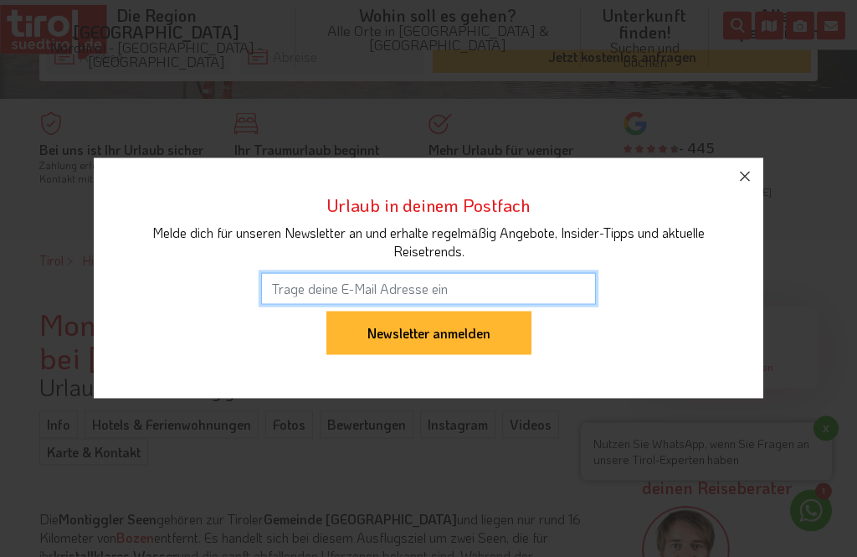
scroll to position [458, 0]
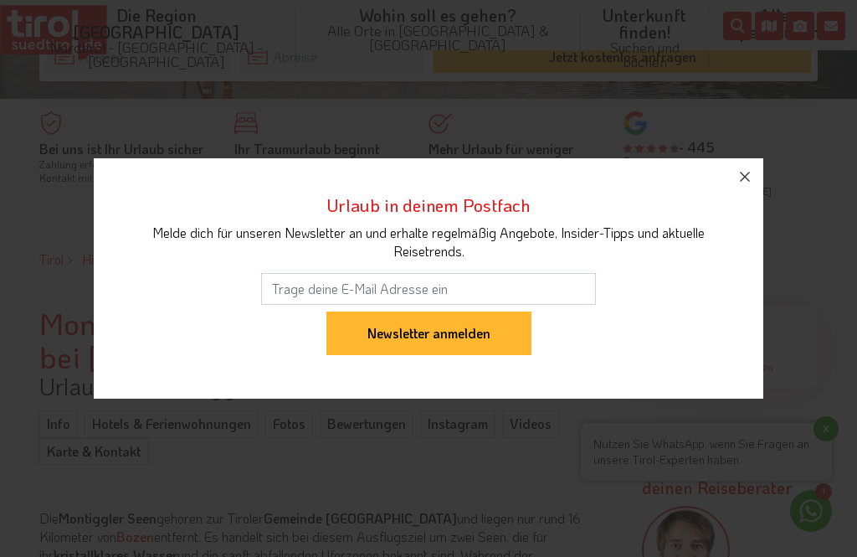
click at [363, 355] on input "Newsletter anmelden" at bounding box center [429, 333] width 205 height 44
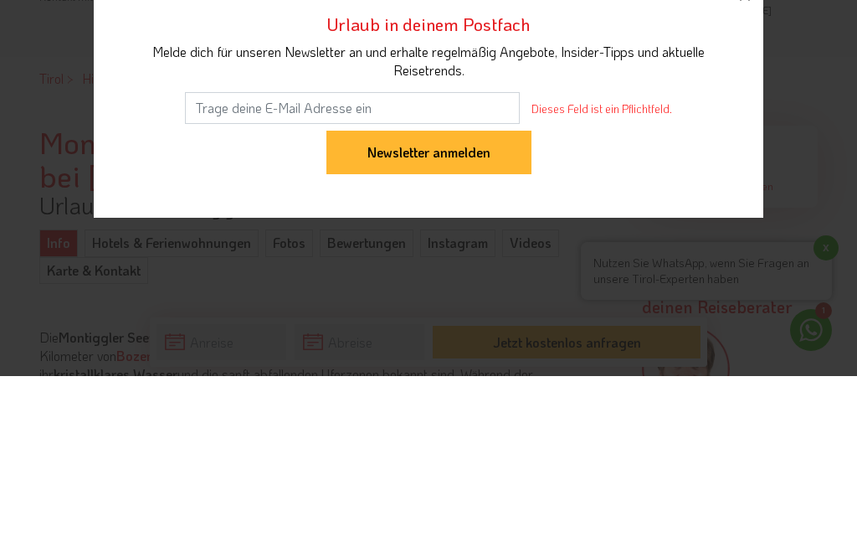
click at [754, 167] on icon "button" at bounding box center [745, 177] width 20 height 20
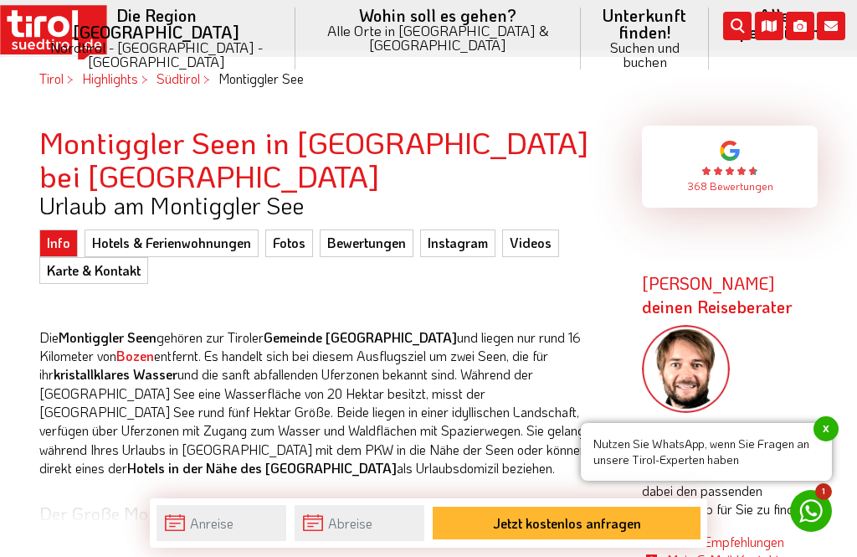
click at [209, 229] on link "Hotels & Ferienwohnungen" at bounding box center [172, 242] width 174 height 27
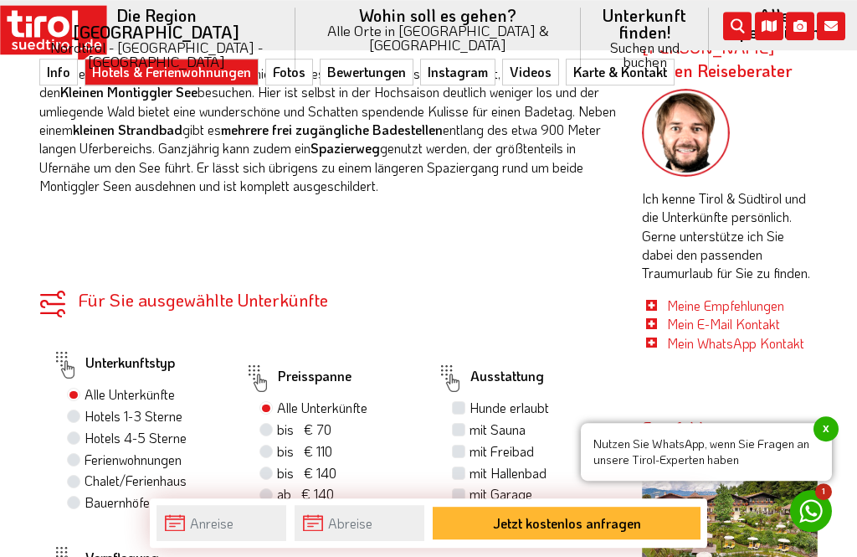
scroll to position [852, 0]
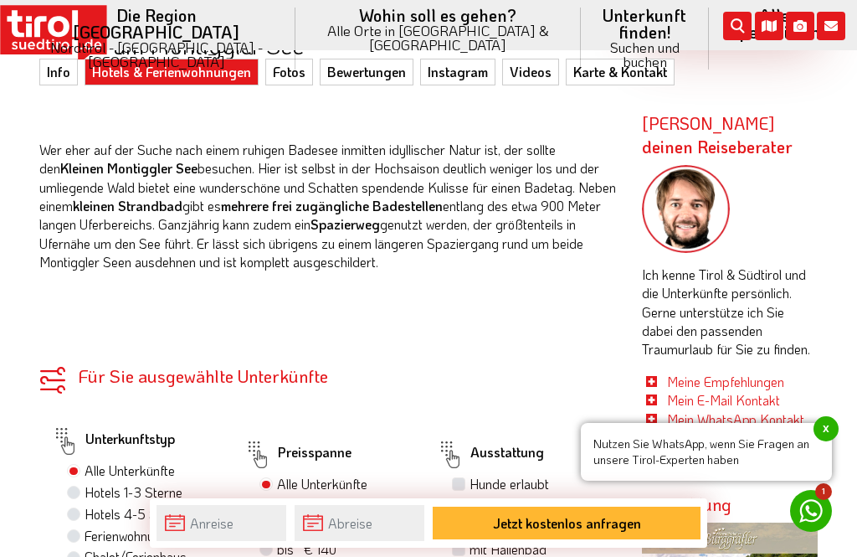
click at [277, 497] on label "bis € 70 bis CHF 65" at bounding box center [304, 506] width 54 height 18
click at [272, 500] on input "bis € 70 bis CHF 65" at bounding box center [268, 505] width 11 height 11
radio input "true"
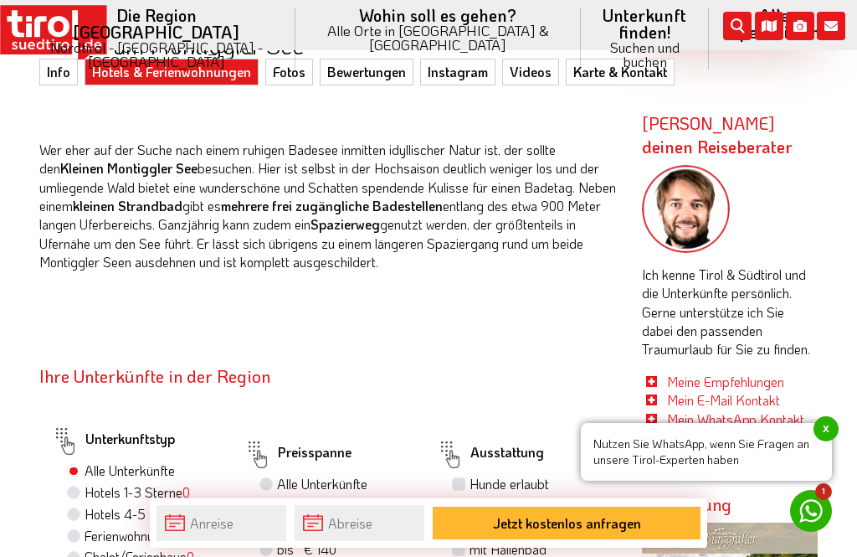
radio input "true"
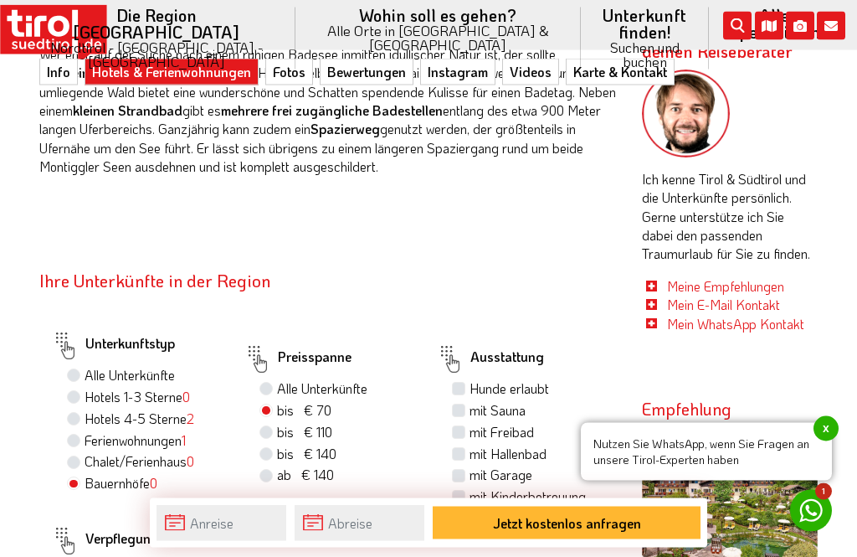
scroll to position [948, 0]
click at [87, 431] on label "Ferienwohnungen 1" at bounding box center [135, 440] width 101 height 18
click at [81, 435] on input "Ferienwohnungen 1" at bounding box center [75, 440] width 11 height 11
radio input "true"
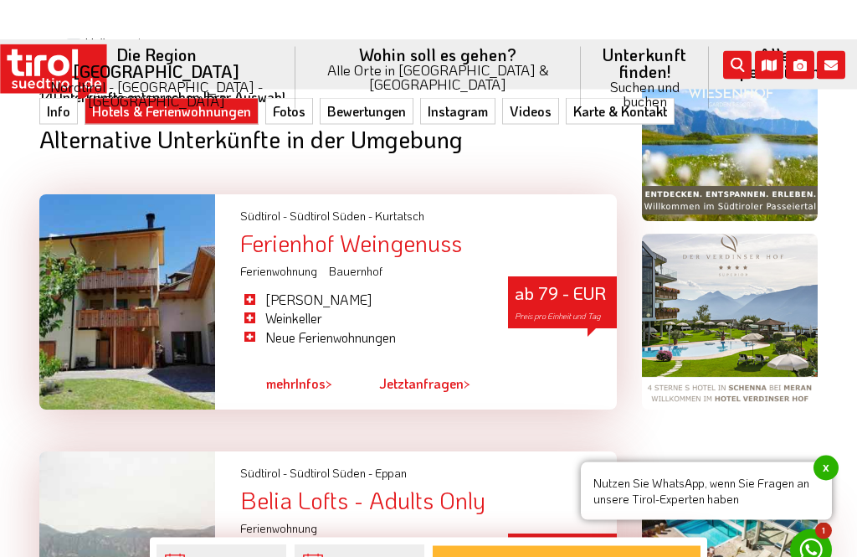
scroll to position [1464, 0]
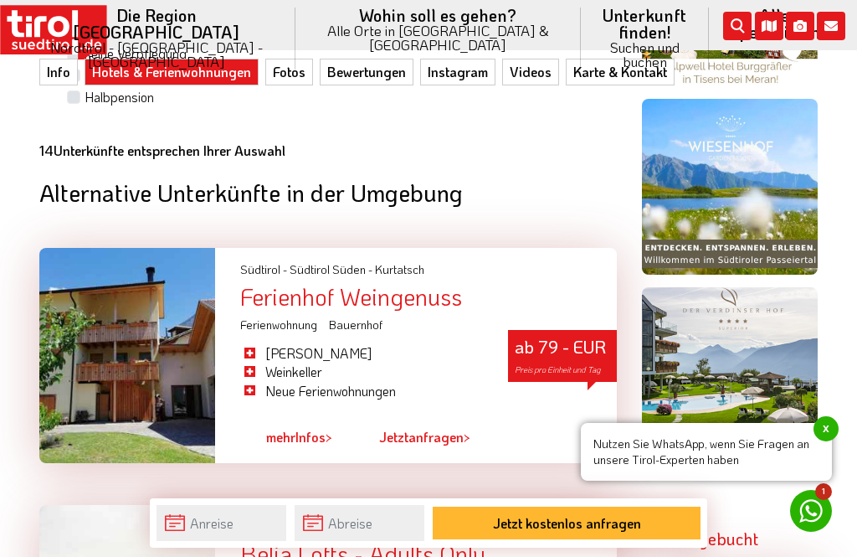
click at [574, 284] on div "Ferienhof Weingenuss" at bounding box center [428, 297] width 377 height 26
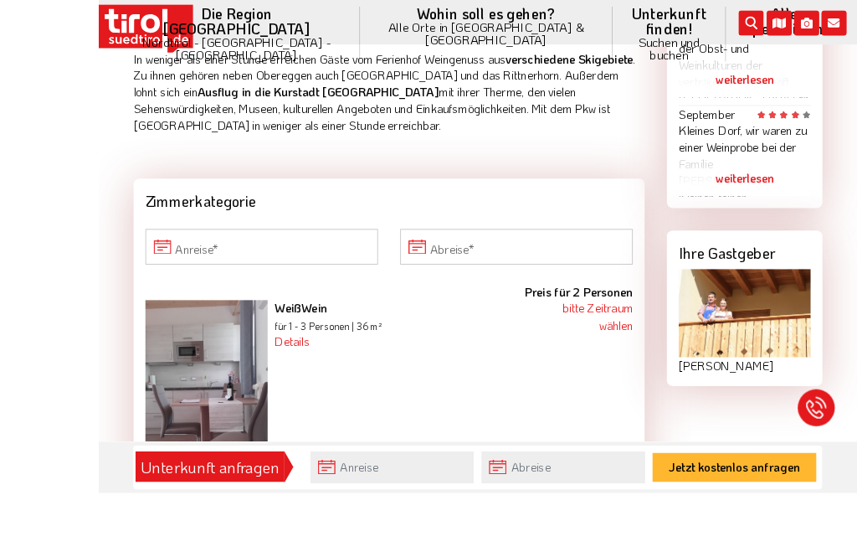
scroll to position [1509, 0]
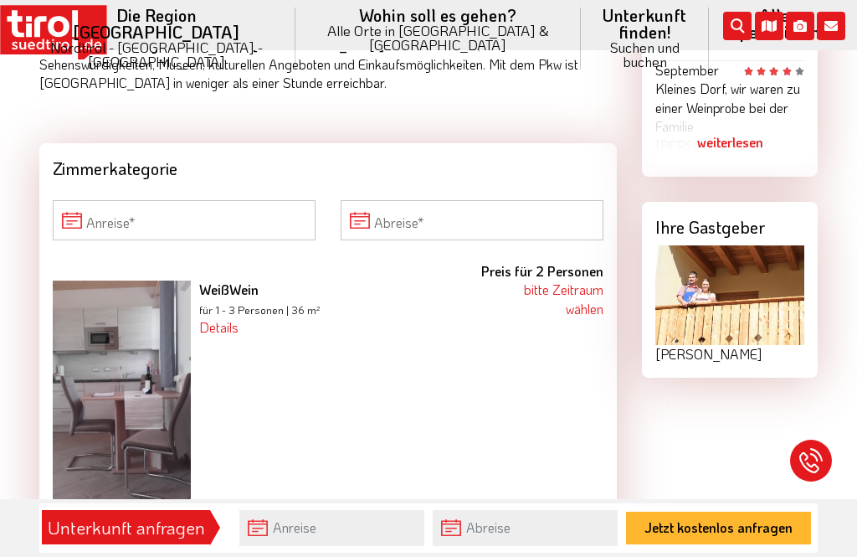
click at [550, 262] on b "Preis für 2 Personen" at bounding box center [542, 271] width 122 height 18
click at [574, 281] on link "bitte Zeitraum wählen" at bounding box center [564, 299] width 80 height 36
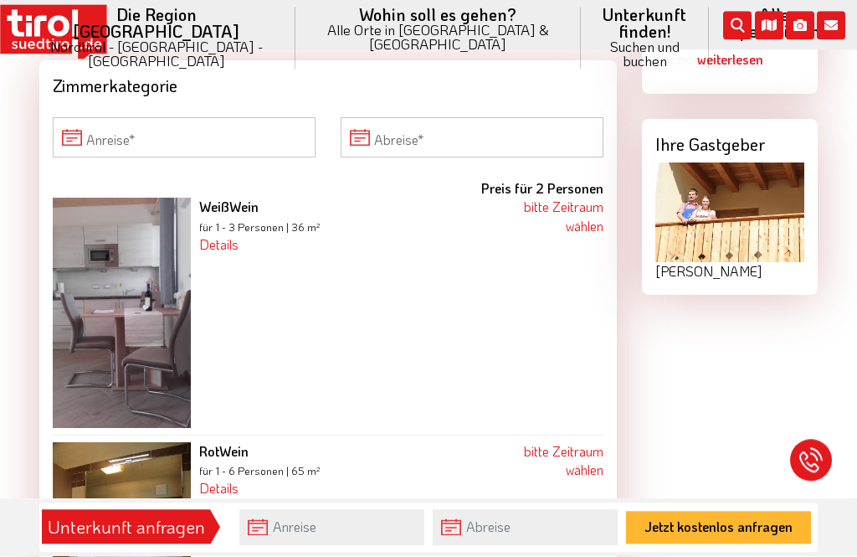
scroll to position [1645, 0]
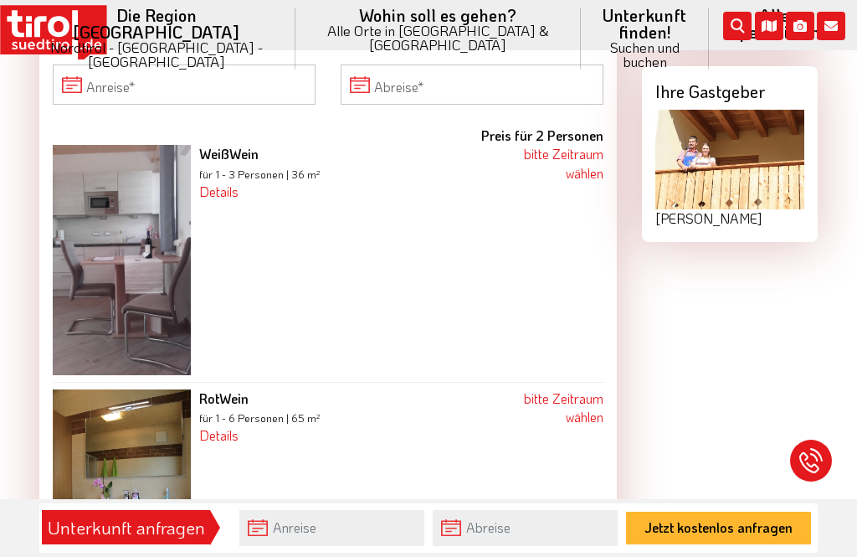
click at [224, 183] on link "Details" at bounding box center [218, 192] width 39 height 18
click at [232, 183] on link "Details" at bounding box center [218, 192] width 39 height 18
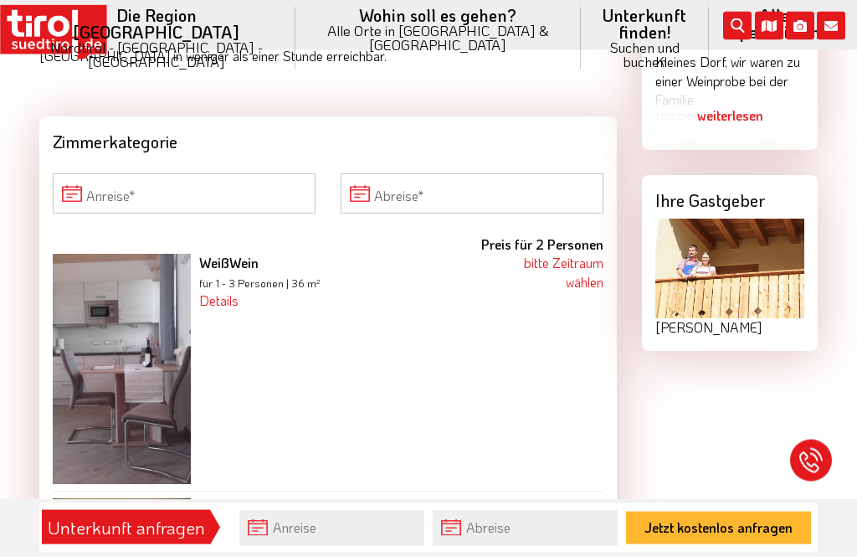
scroll to position [1535, 0]
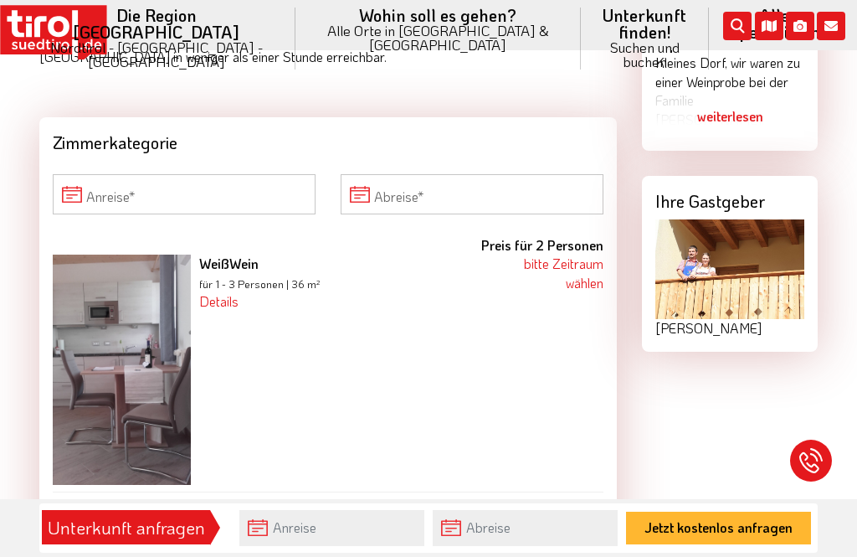
click at [154, 255] on img at bounding box center [122, 369] width 138 height 229
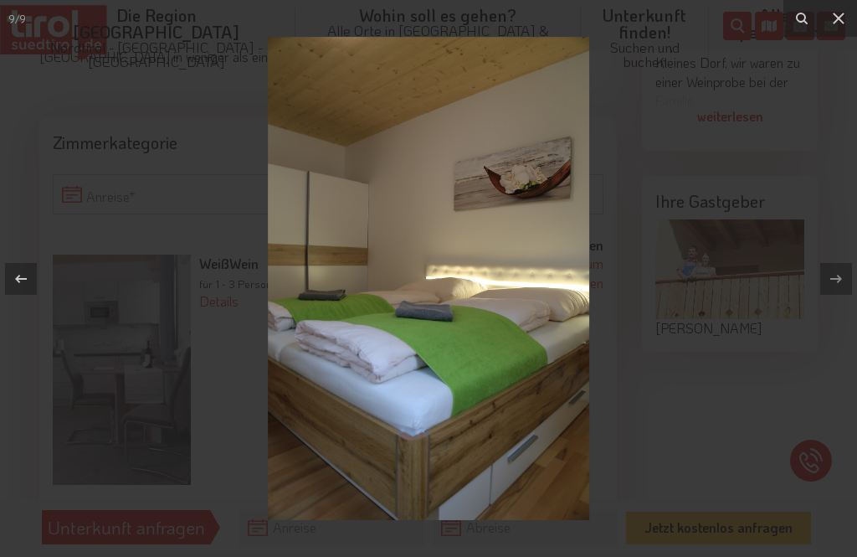
scroll to position [1591, 0]
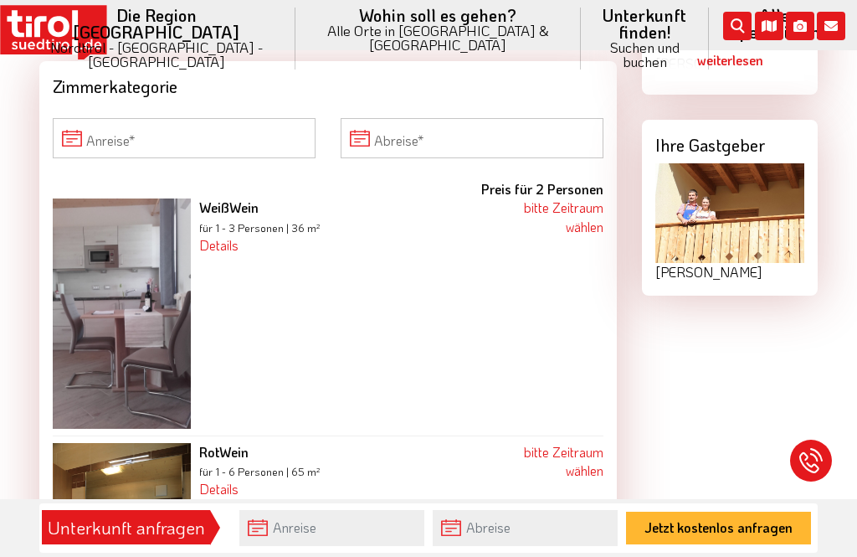
click at [584, 198] on link "bitte Zeitraum wählen" at bounding box center [564, 216] width 80 height 36
click at [551, 198] on link "bitte Zeitraum wählen" at bounding box center [564, 216] width 80 height 36
click at [581, 198] on link "bitte Zeitraum wählen" at bounding box center [564, 216] width 80 height 36
click at [563, 198] on link "bitte Zeitraum wählen" at bounding box center [564, 216] width 80 height 36
click at [558, 198] on link "bitte Zeitraum wählen" at bounding box center [564, 216] width 80 height 36
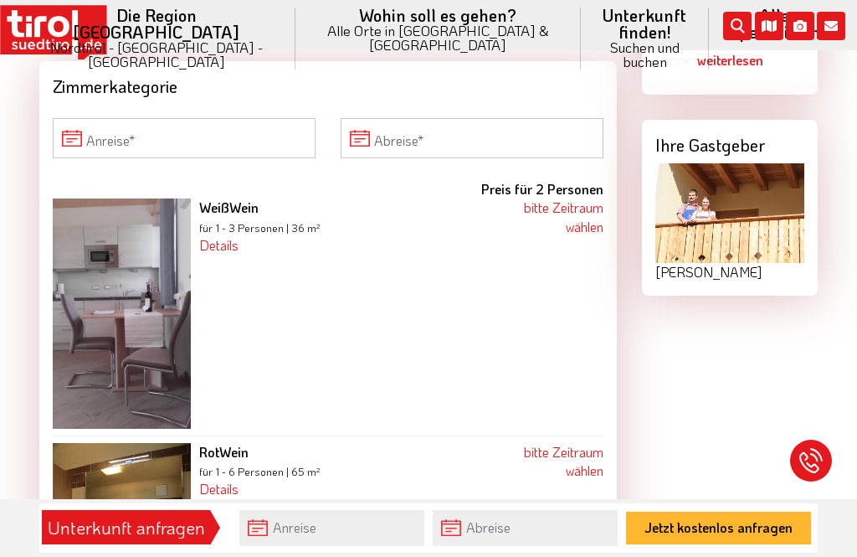
click at [538, 198] on link "bitte Zeitraum wählen" at bounding box center [564, 216] width 80 height 36
click at [548, 198] on link "bitte Zeitraum wählen" at bounding box center [564, 216] width 80 height 36
